Goal: Information Seeking & Learning: Compare options

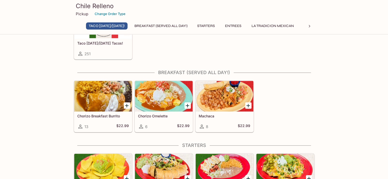
scroll to position [51, 0]
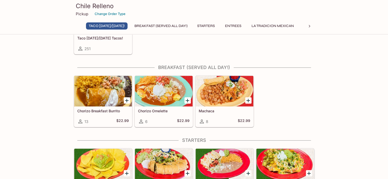
click at [164, 106] on div at bounding box center [164, 91] width 58 height 31
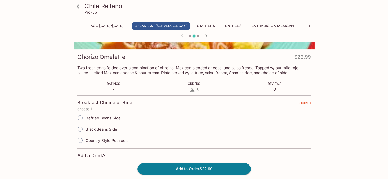
scroll to position [77, 0]
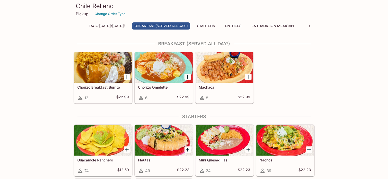
scroll to position [102, 0]
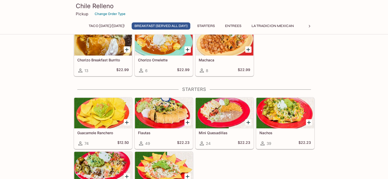
click at [231, 67] on div "Machaca 8 $22.99" at bounding box center [225, 66] width 58 height 20
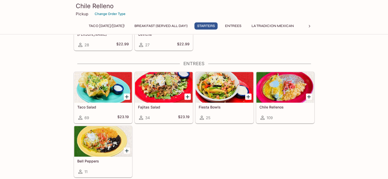
scroll to position [255, 0]
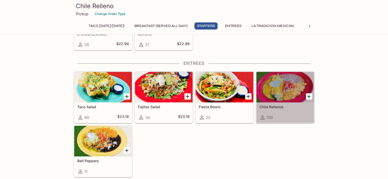
click at [274, 107] on h5 "Chile Rellenos" at bounding box center [285, 107] width 52 height 4
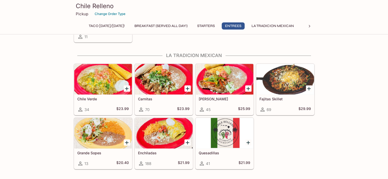
scroll to position [395, 0]
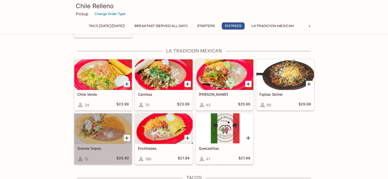
click at [114, 140] on div at bounding box center [103, 129] width 58 height 31
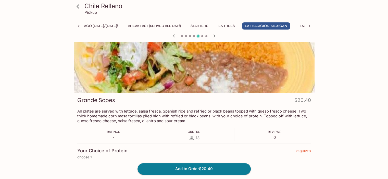
scroll to position [51, 0]
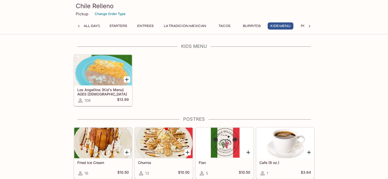
scroll to position [0, 91]
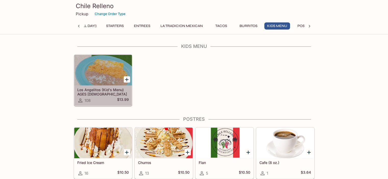
click at [109, 77] on div at bounding box center [103, 70] width 58 height 31
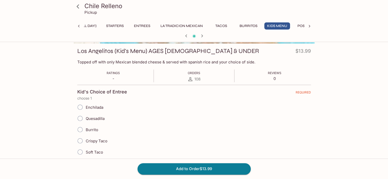
scroll to position [102, 0]
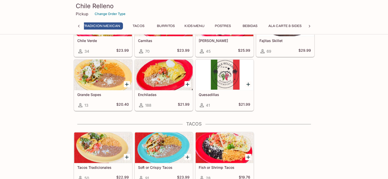
click at [181, 85] on div at bounding box center [164, 75] width 58 height 31
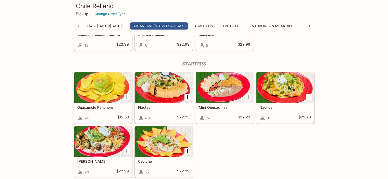
click at [185, 87] on div at bounding box center [164, 87] width 58 height 31
